Goal: Transaction & Acquisition: Purchase product/service

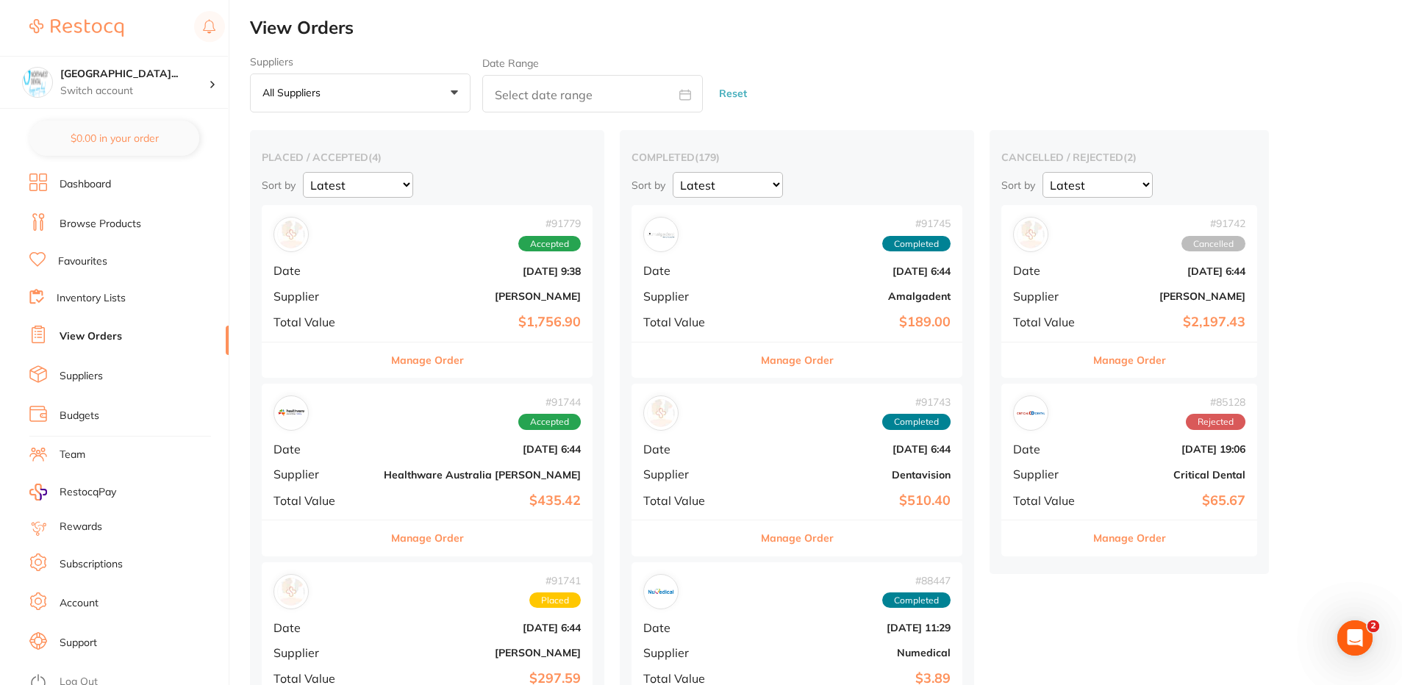
scroll to position [441, 0]
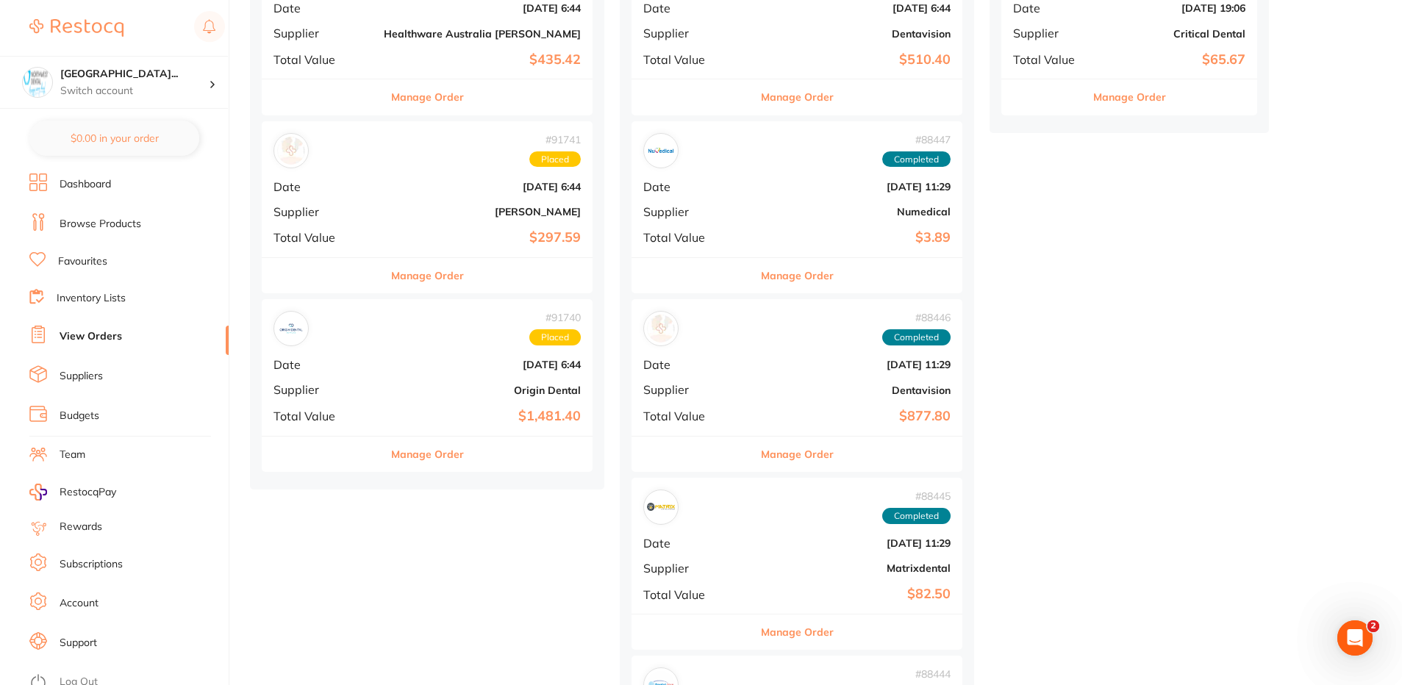
click at [407, 336] on div "# 91740 Placed" at bounding box center [426, 328] width 307 height 35
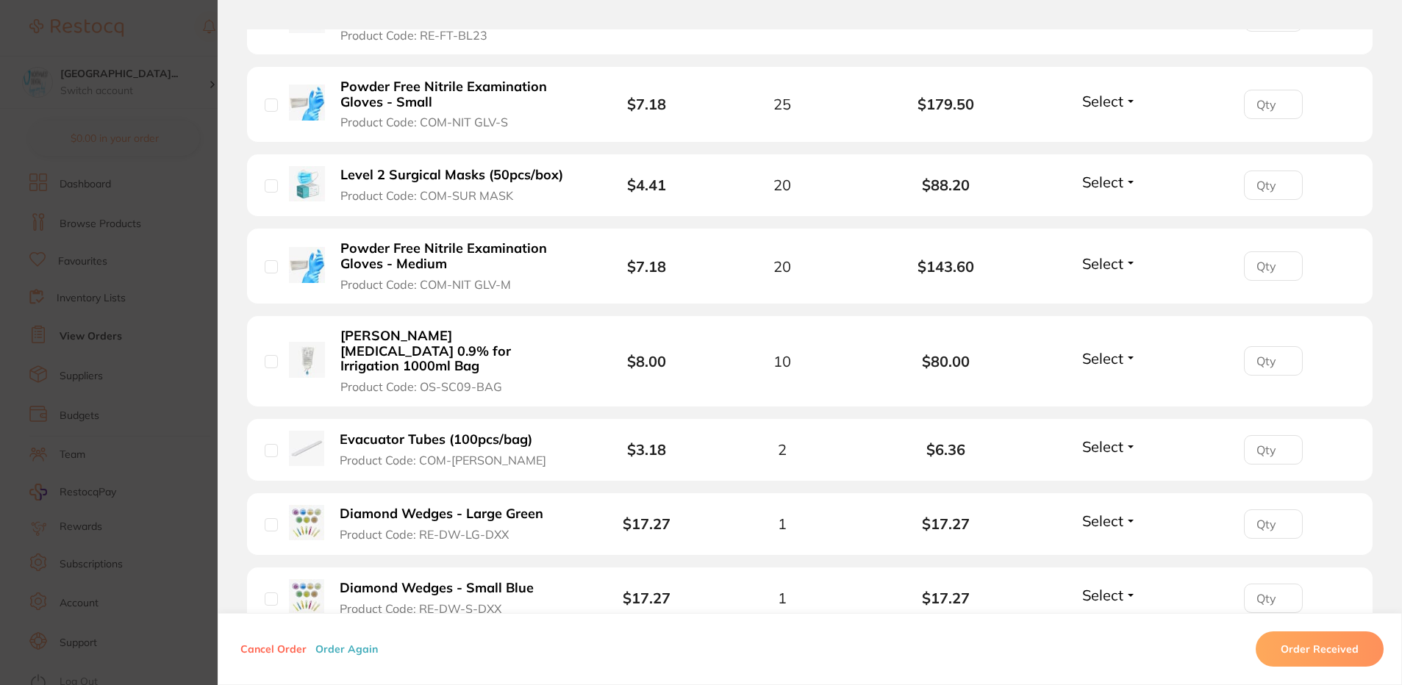
scroll to position [1038, 0]
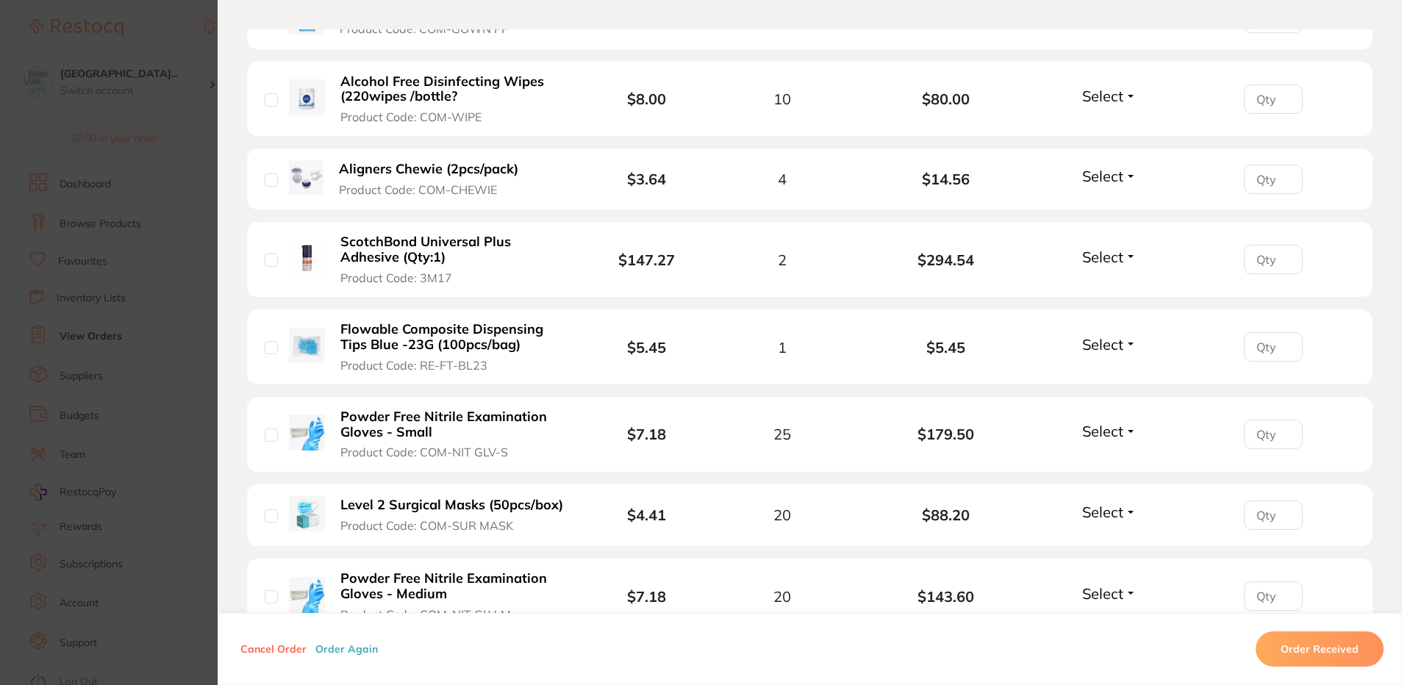
click at [472, 498] on b "Level 2 Surgical Masks (50pcs/box)" at bounding box center [451, 505] width 223 height 15
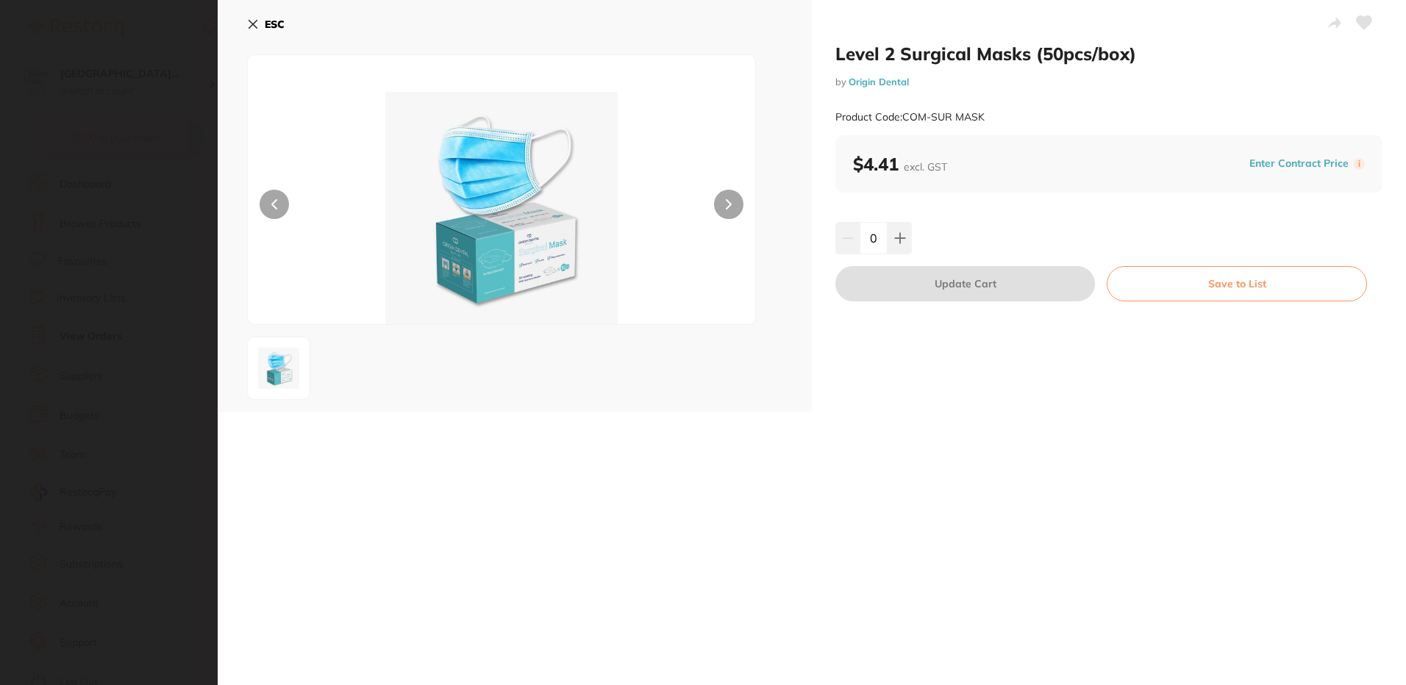
scroll to position [0, 0]
click at [273, 28] on b "ESC" at bounding box center [275, 24] width 20 height 13
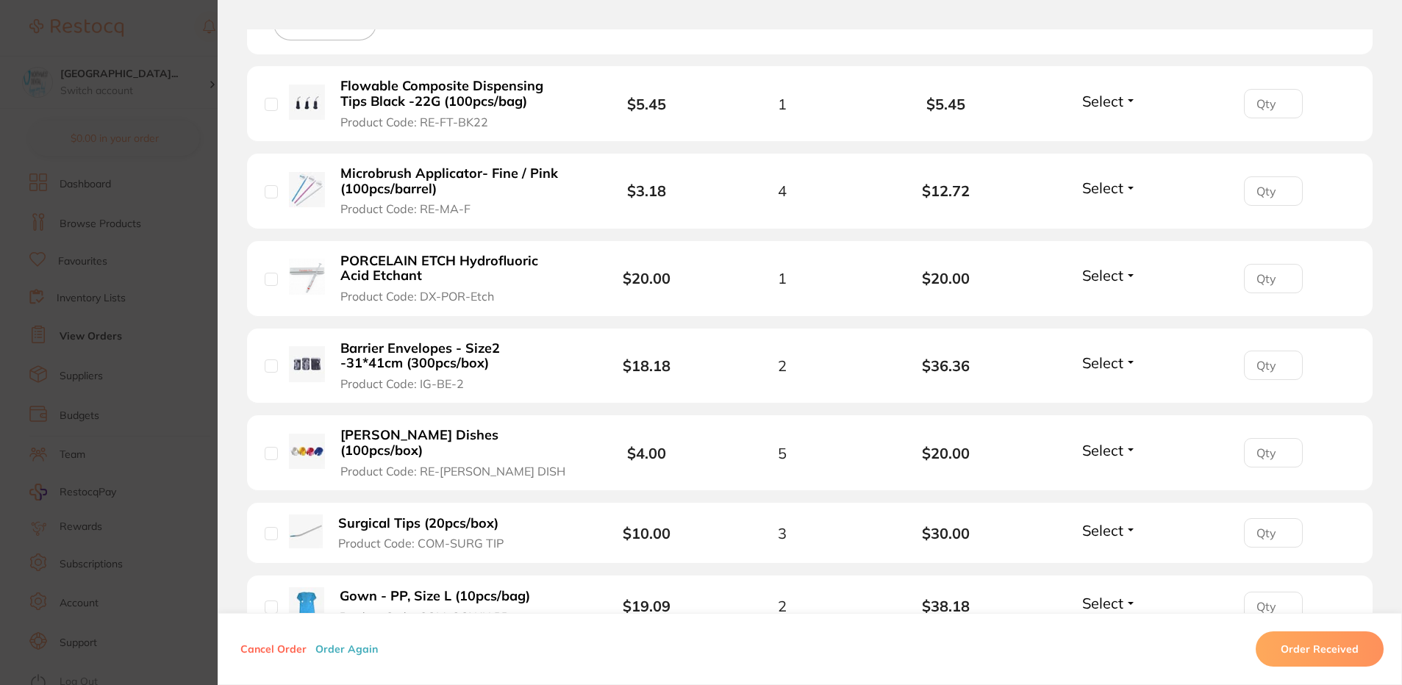
scroll to position [82, 0]
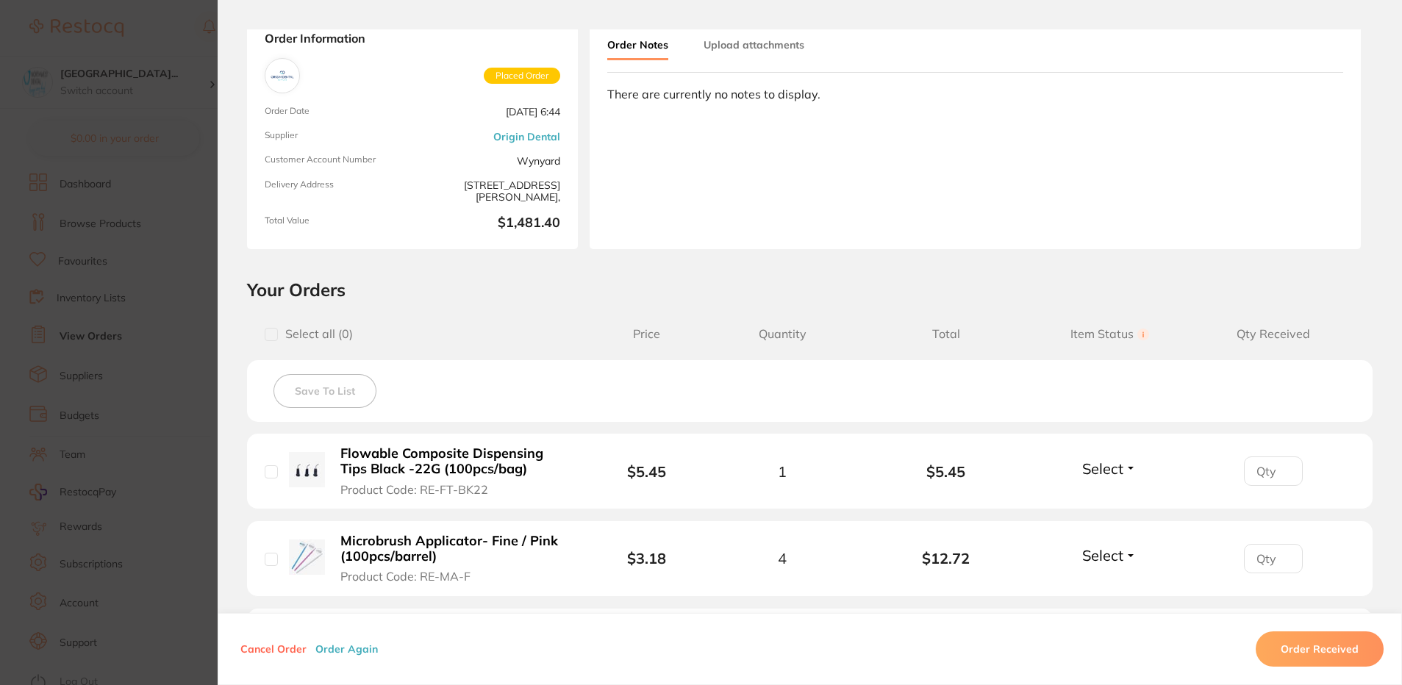
click at [12, 315] on section "Order ID: Restocq- 91740 Order Information Placed Order Order Date [DATE] 6:44 …" at bounding box center [701, 342] width 1402 height 685
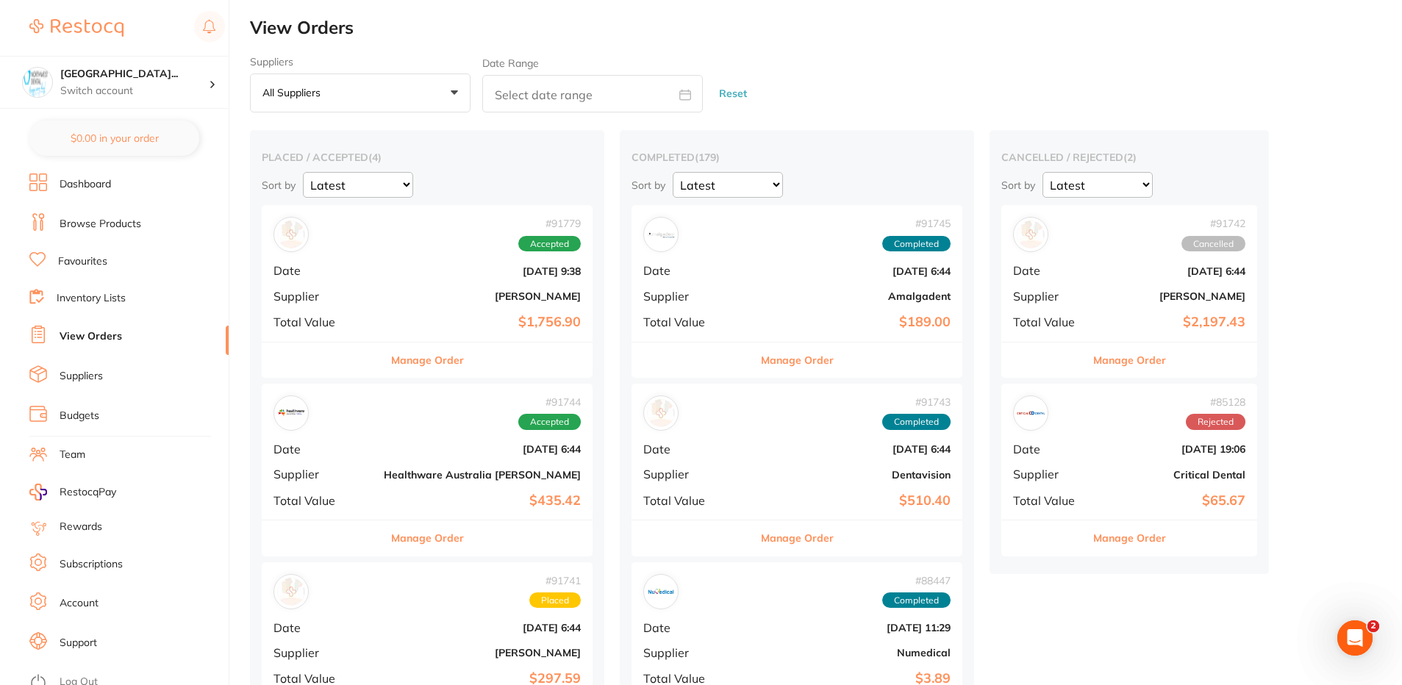
click at [90, 226] on link "Browse Products" at bounding box center [101, 224] width 82 height 15
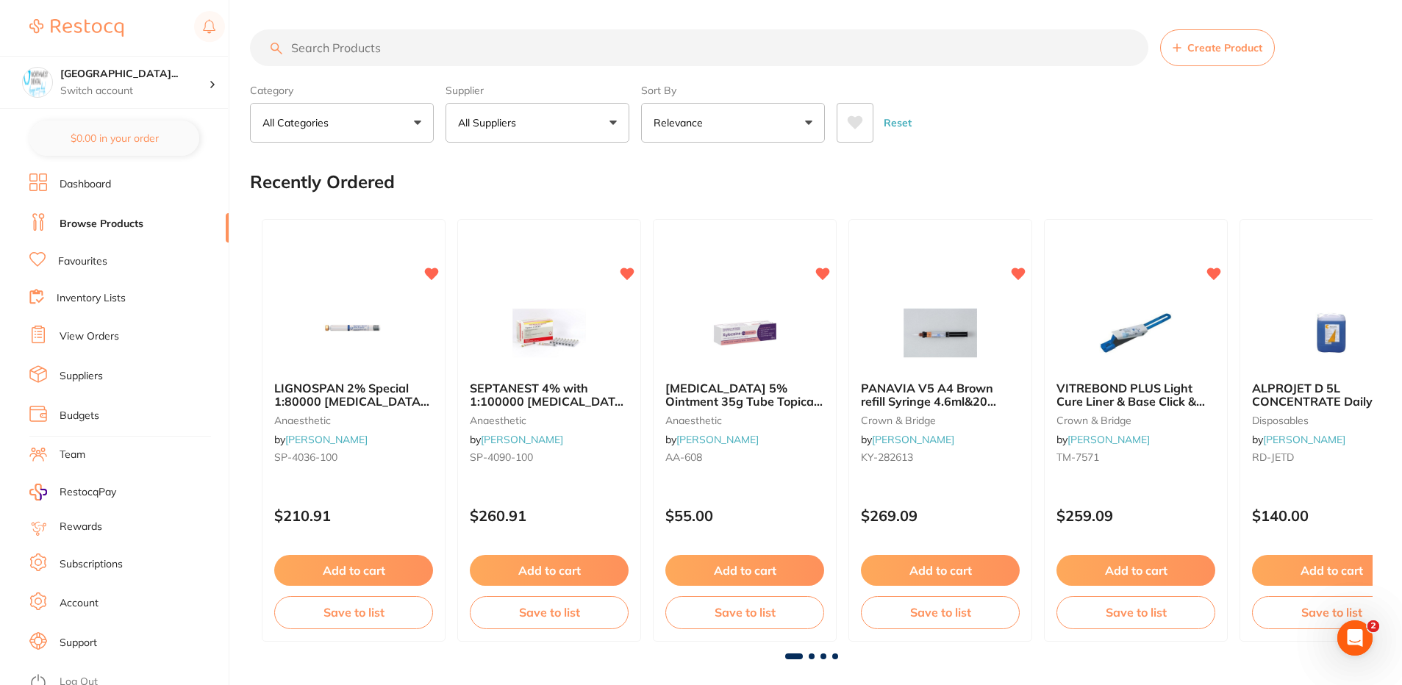
click at [418, 51] on input "search" at bounding box center [699, 47] width 898 height 37
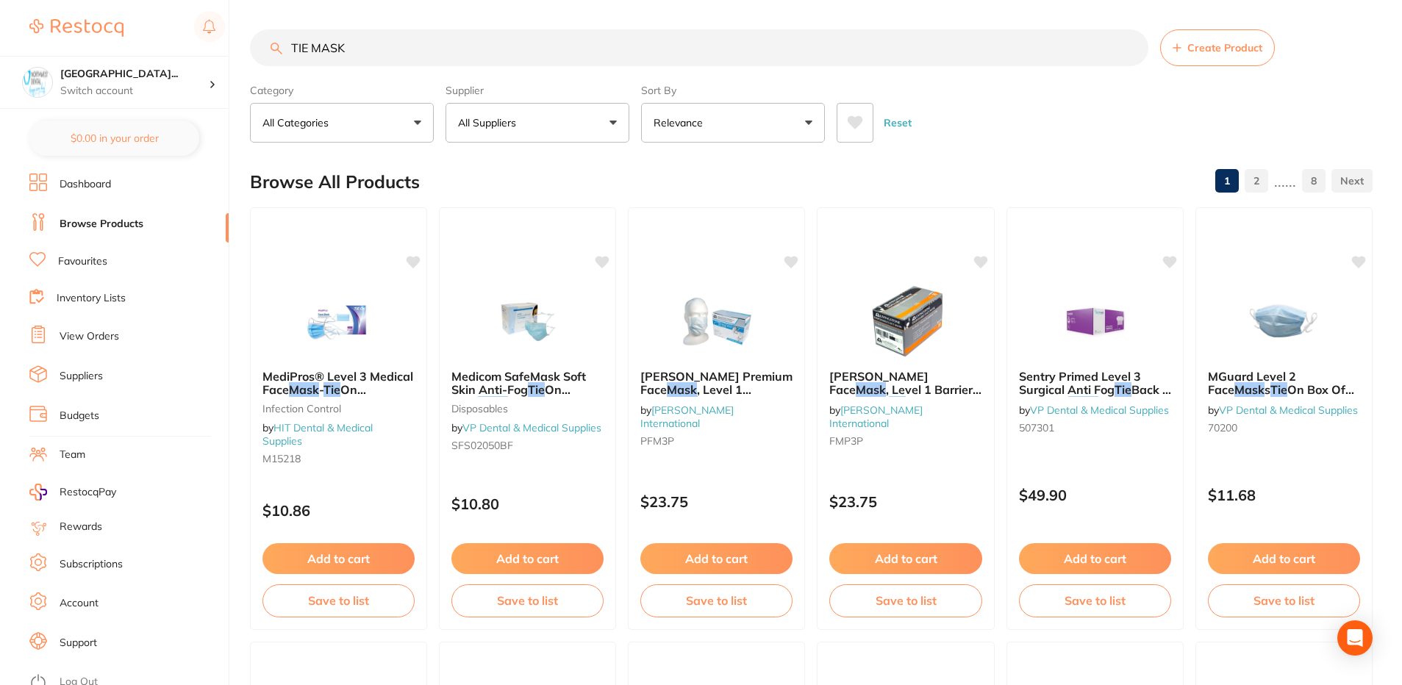
type input "TIE MASK"
click at [519, 110] on button "All Suppliers" at bounding box center [538, 123] width 184 height 40
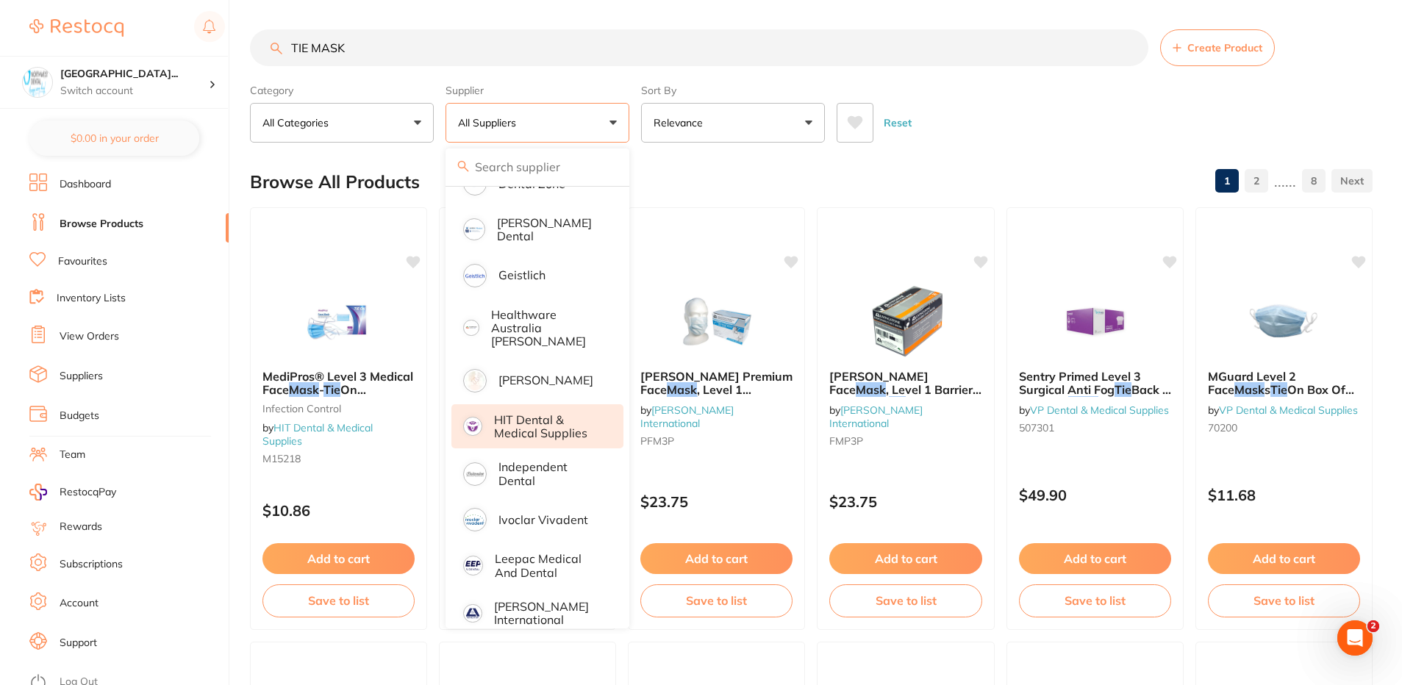
scroll to position [877, 0]
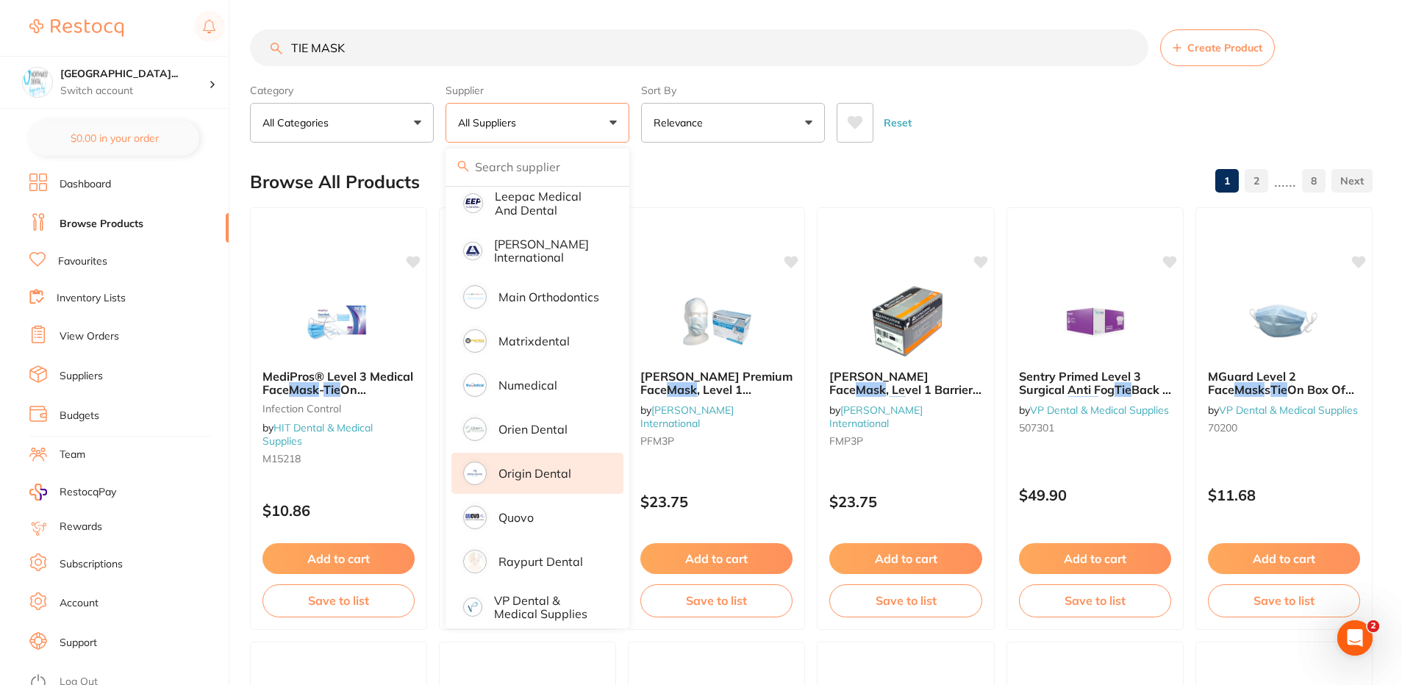
click at [563, 467] on p "Origin Dental" at bounding box center [534, 473] width 73 height 13
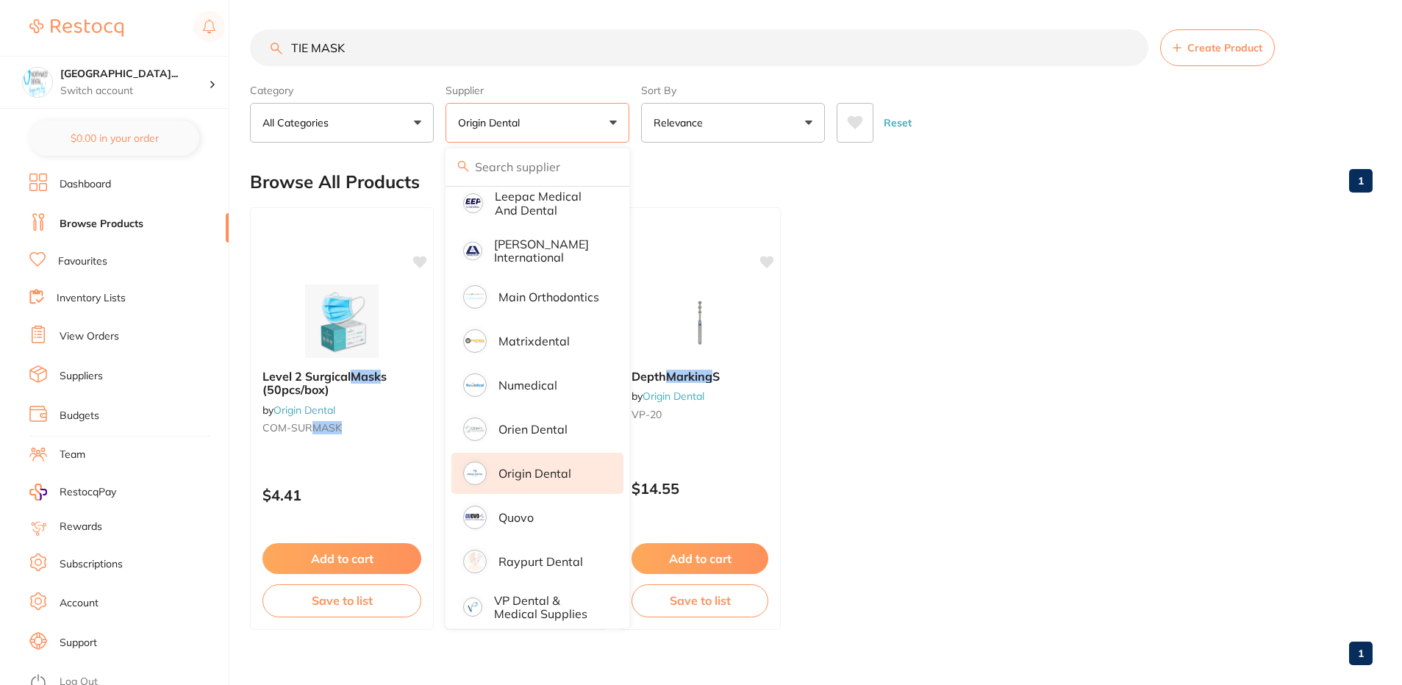
click at [1051, 112] on div "Reset" at bounding box center [1099, 116] width 524 height 51
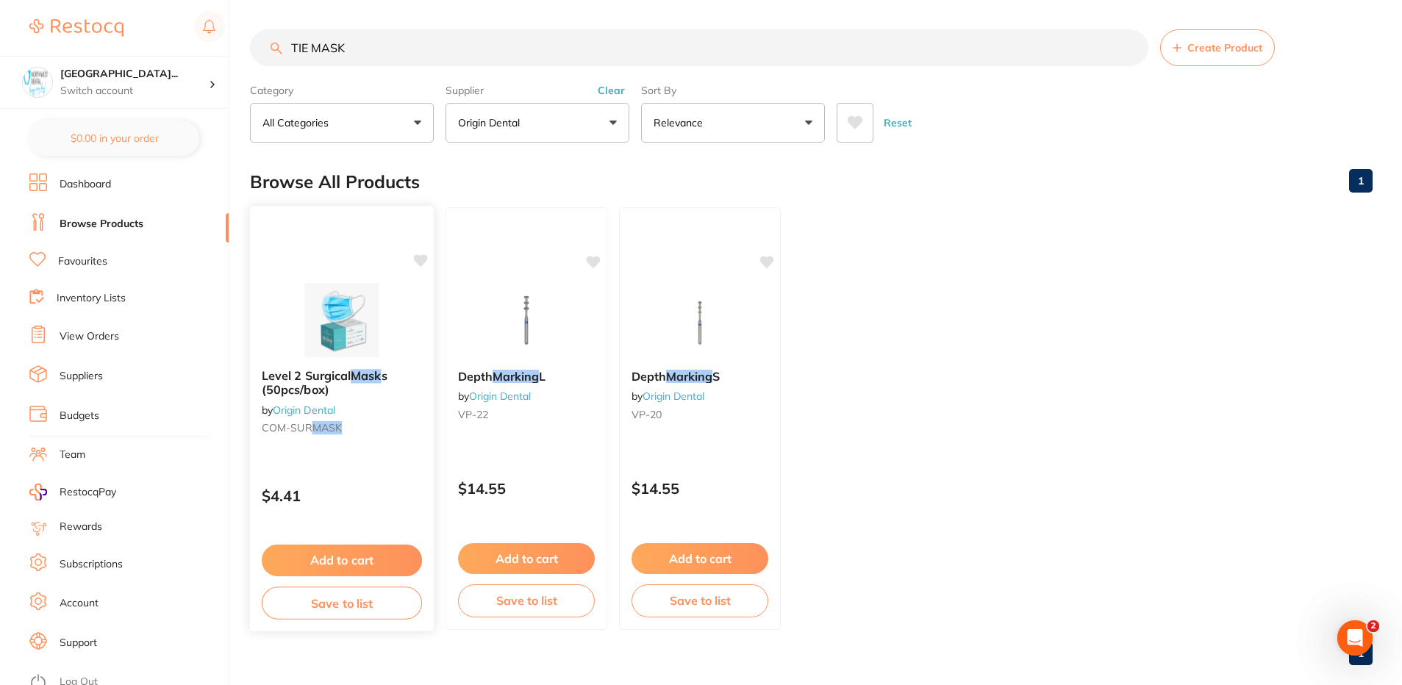
scroll to position [0, 0]
click at [614, 90] on button "Clear" at bounding box center [611, 90] width 36 height 13
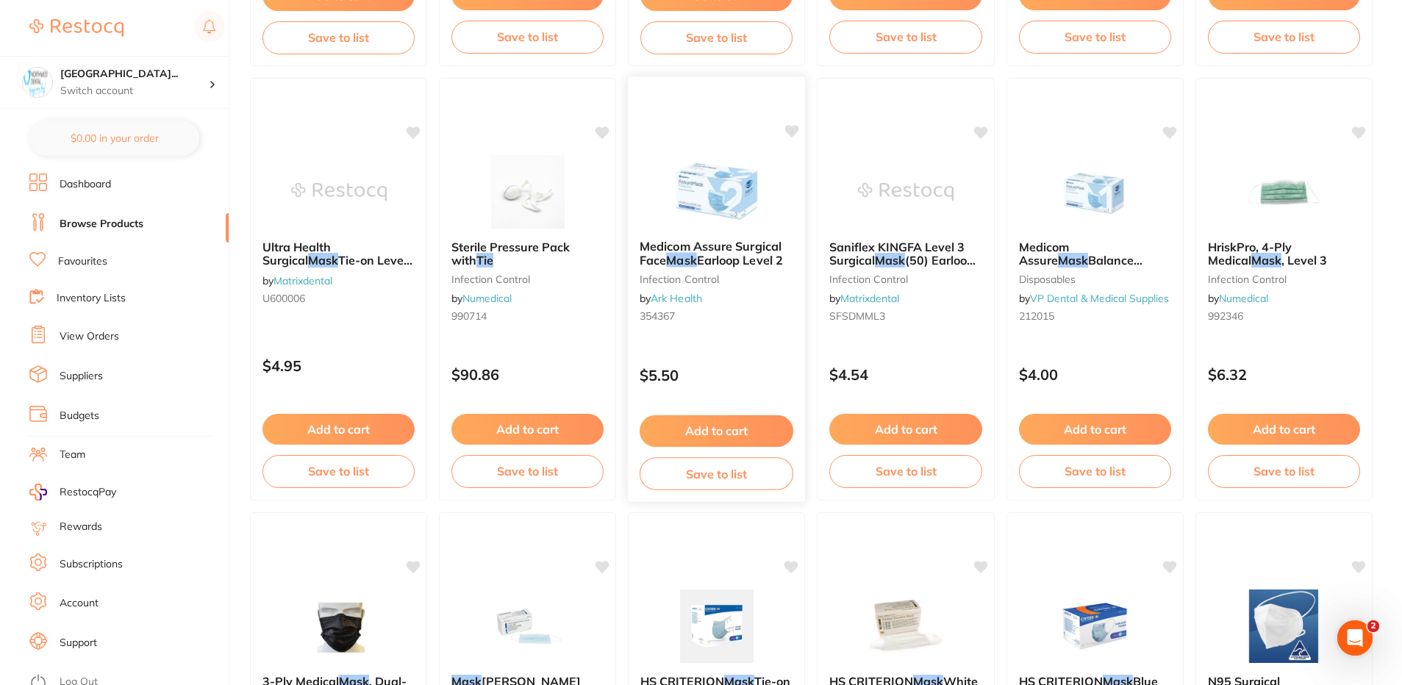
scroll to position [1544, 0]
